Goal: Task Accomplishment & Management: Manage account settings

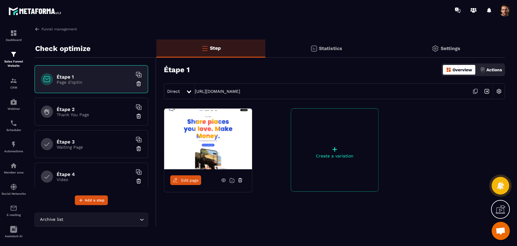
click at [340, 52] on div "Statistics" at bounding box center [325, 48] width 121 height 18
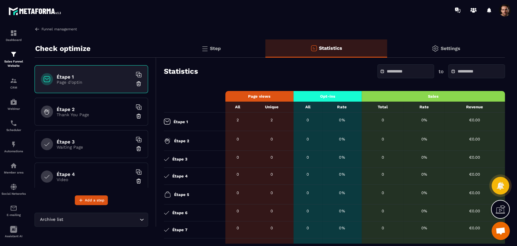
click at [41, 28] on link "Funnel management" at bounding box center [56, 28] width 42 height 5
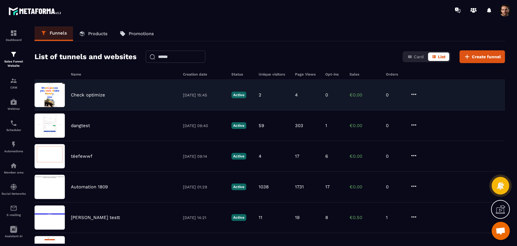
click at [404, 94] on p "0" at bounding box center [395, 94] width 18 height 5
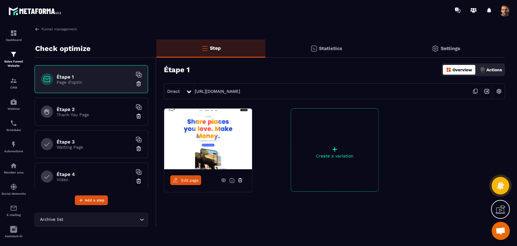
click at [88, 115] on p "Thank You Page" at bounding box center [95, 114] width 76 height 5
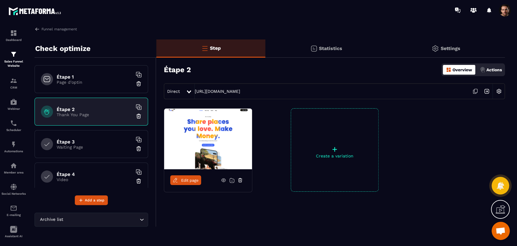
click at [87, 146] on p "Waiting Page" at bounding box center [95, 146] width 76 height 5
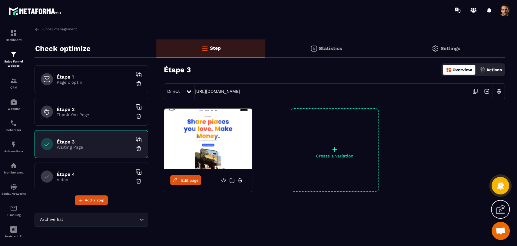
click at [190, 88] on div at bounding box center [189, 91] width 7 height 11
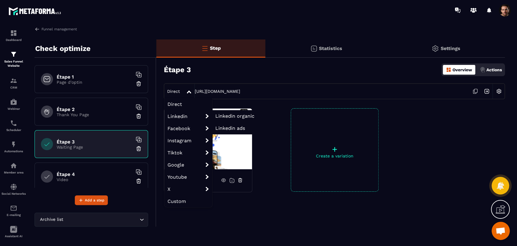
click at [227, 117] on span "Linkedin organic" at bounding box center [234, 116] width 39 height 6
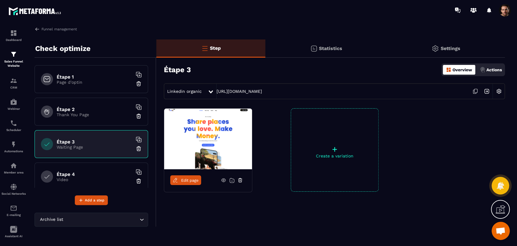
click at [477, 92] on icon at bounding box center [475, 91] width 12 height 12
click at [294, 46] on div "Statistics" at bounding box center [325, 48] width 121 height 18
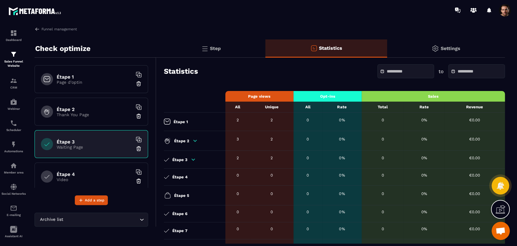
click at [227, 44] on div "Step" at bounding box center [210, 48] width 109 height 18
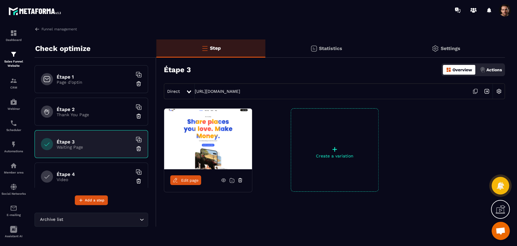
click at [311, 54] on div "Statistics" at bounding box center [325, 48] width 121 height 18
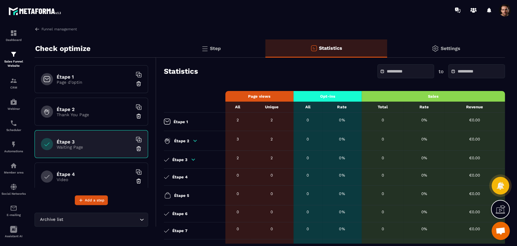
click at [191, 160] on icon at bounding box center [192, 159] width 5 height 5
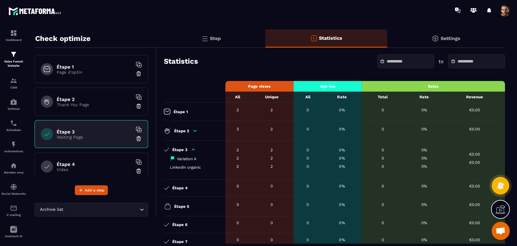
scroll to position [10, 0]
click at [76, 161] on h6 "Étape 4" at bounding box center [95, 164] width 76 height 6
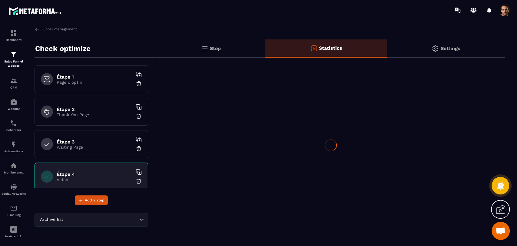
scroll to position [0, 0]
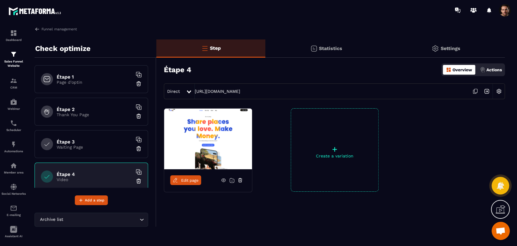
click at [477, 93] on icon at bounding box center [475, 91] width 12 height 12
click at [474, 90] on icon at bounding box center [475, 91] width 3 height 4
click at [312, 47] on img at bounding box center [313, 48] width 7 height 7
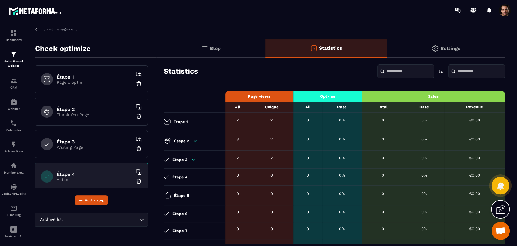
click at [219, 42] on div "Step" at bounding box center [210, 48] width 109 height 18
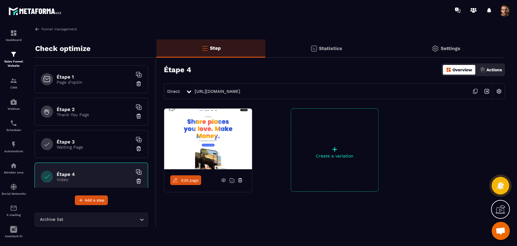
click at [182, 94] on div "Direct" at bounding box center [175, 91] width 22 height 11
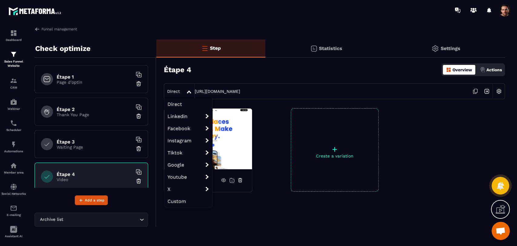
click at [0, 0] on span "Linkedin organic" at bounding box center [0, 0] width 0 height 0
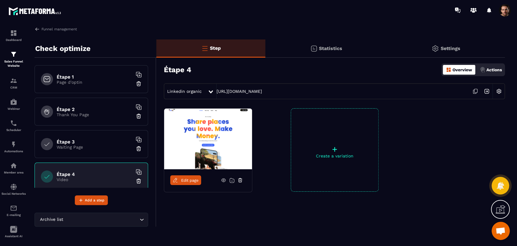
click at [472, 92] on icon at bounding box center [475, 91] width 12 height 12
click at [201, 90] on span "Linkedin organic" at bounding box center [184, 91] width 35 height 5
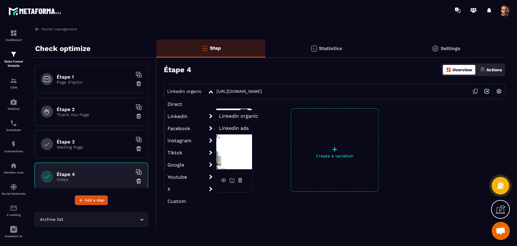
click at [239, 131] on li "Linkedin ads" at bounding box center [238, 128] width 45 height 12
click at [241, 128] on span "Linkedin ads" at bounding box center [234, 128] width 30 height 6
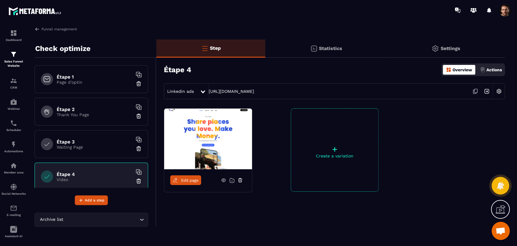
click at [476, 91] on icon at bounding box center [475, 91] width 12 height 12
